Goal: Navigation & Orientation: Find specific page/section

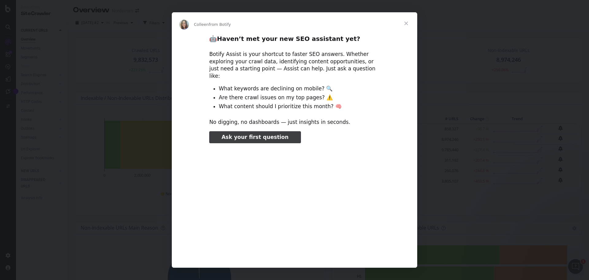
type input "265486"
click at [407, 24] on span "Close" at bounding box center [406, 23] width 22 height 22
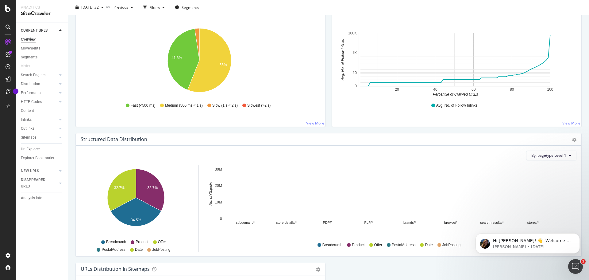
scroll to position [491, 0]
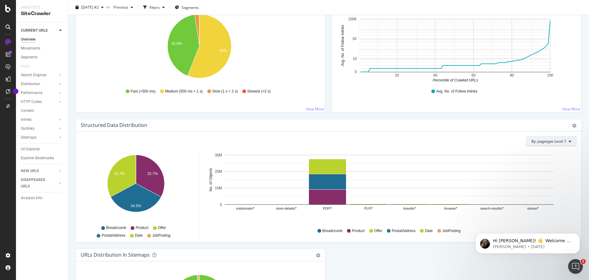
click at [543, 138] on button "By: pagetype Level 1" at bounding box center [551, 141] width 50 height 10
click at [481, 140] on div "By: pagetype Level 1 Recommended Dimensions Select a Structured Data Select a S…" at bounding box center [329, 141] width 496 height 10
click at [377, 203] on rect "A chart." at bounding box center [368, 204] width 39 height 2
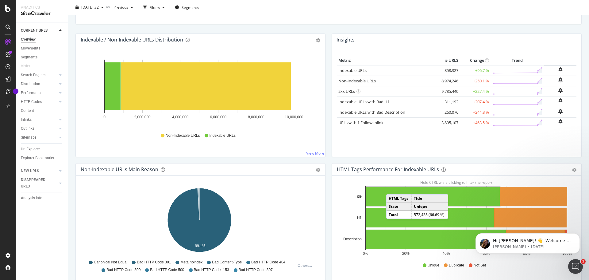
scroll to position [0, 0]
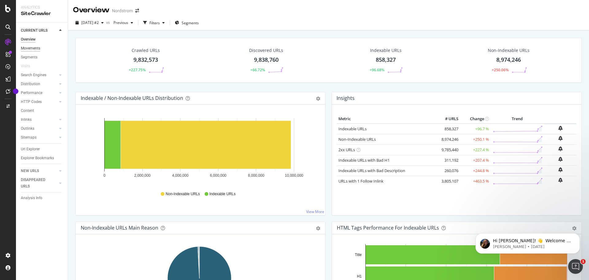
click at [38, 49] on div "Movements" at bounding box center [30, 48] width 19 height 6
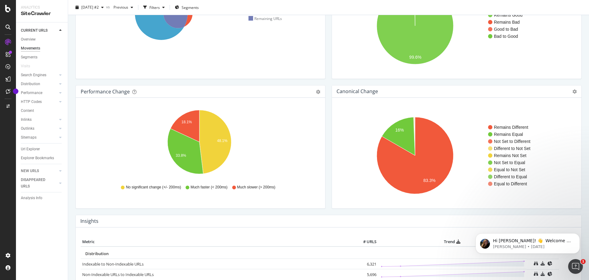
scroll to position [36, 0]
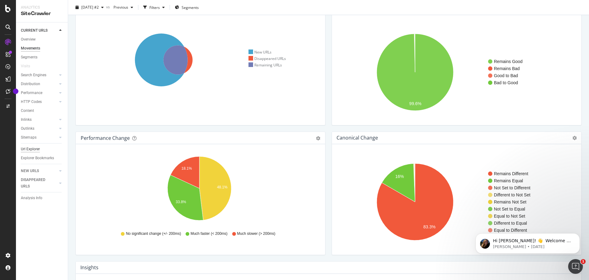
click at [35, 149] on div "Url Explorer" at bounding box center [30, 149] width 19 height 6
